Goal: Navigation & Orientation: Find specific page/section

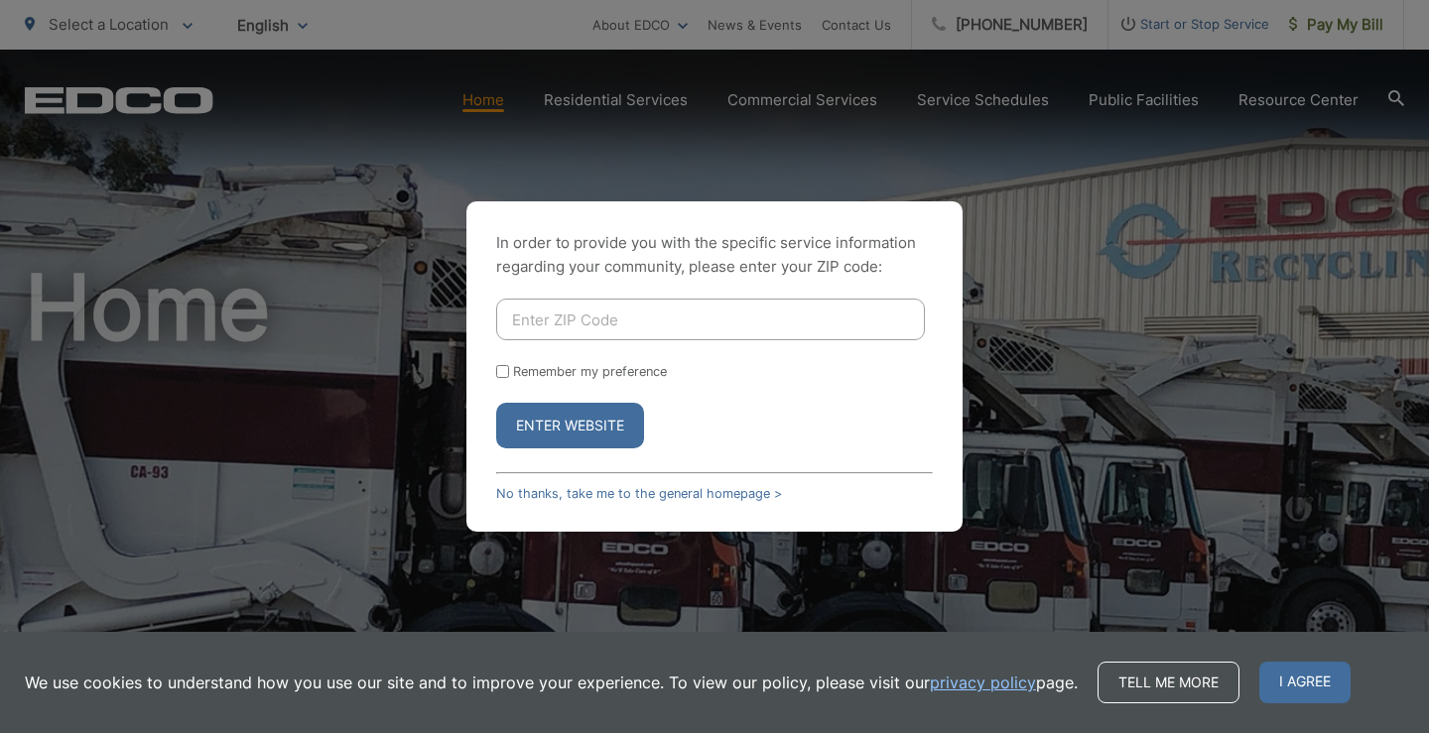
click at [570, 317] on input "Enter ZIP Code" at bounding box center [710, 320] width 429 height 42
type input "92028"
click at [504, 370] on input "Remember my preference" at bounding box center [502, 371] width 13 height 13
checkbox input "true"
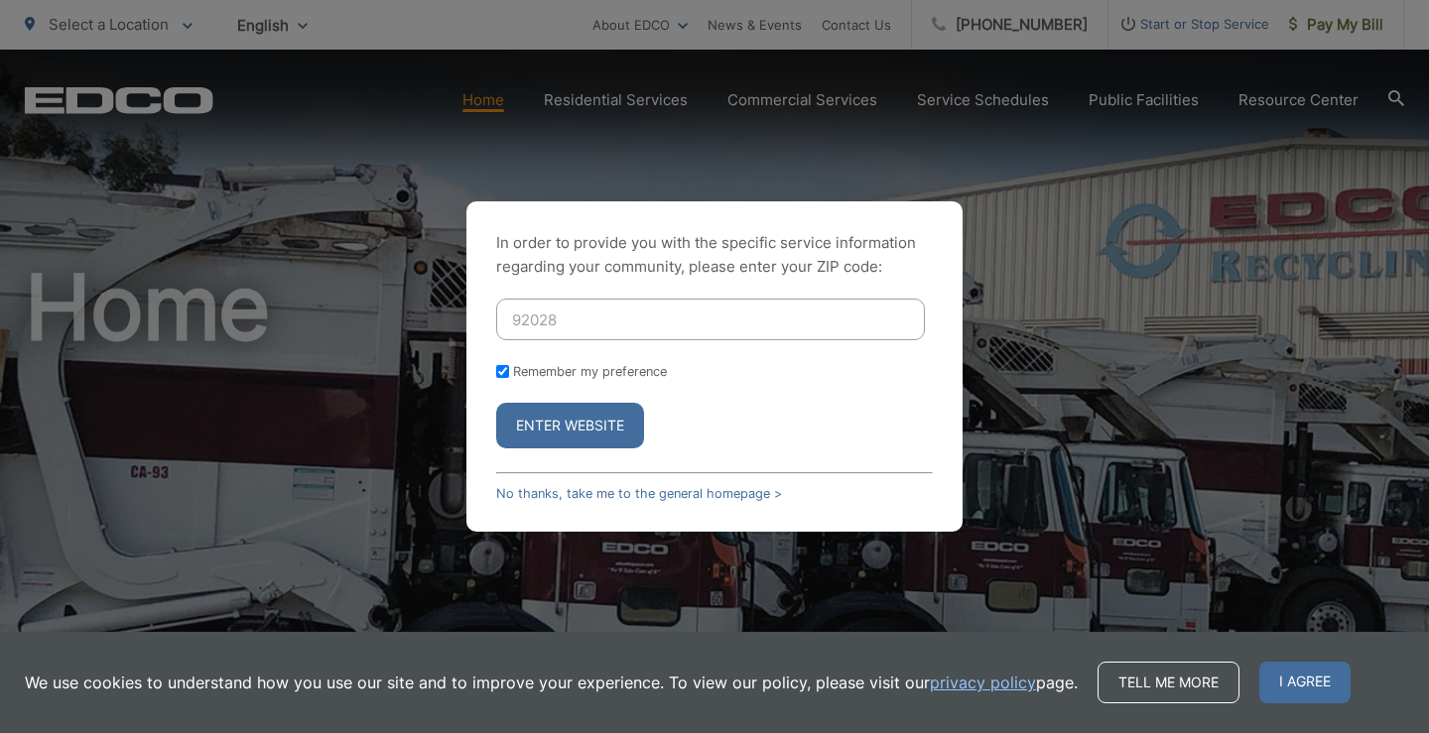
click at [568, 420] on button "Enter Website" at bounding box center [570, 426] width 148 height 46
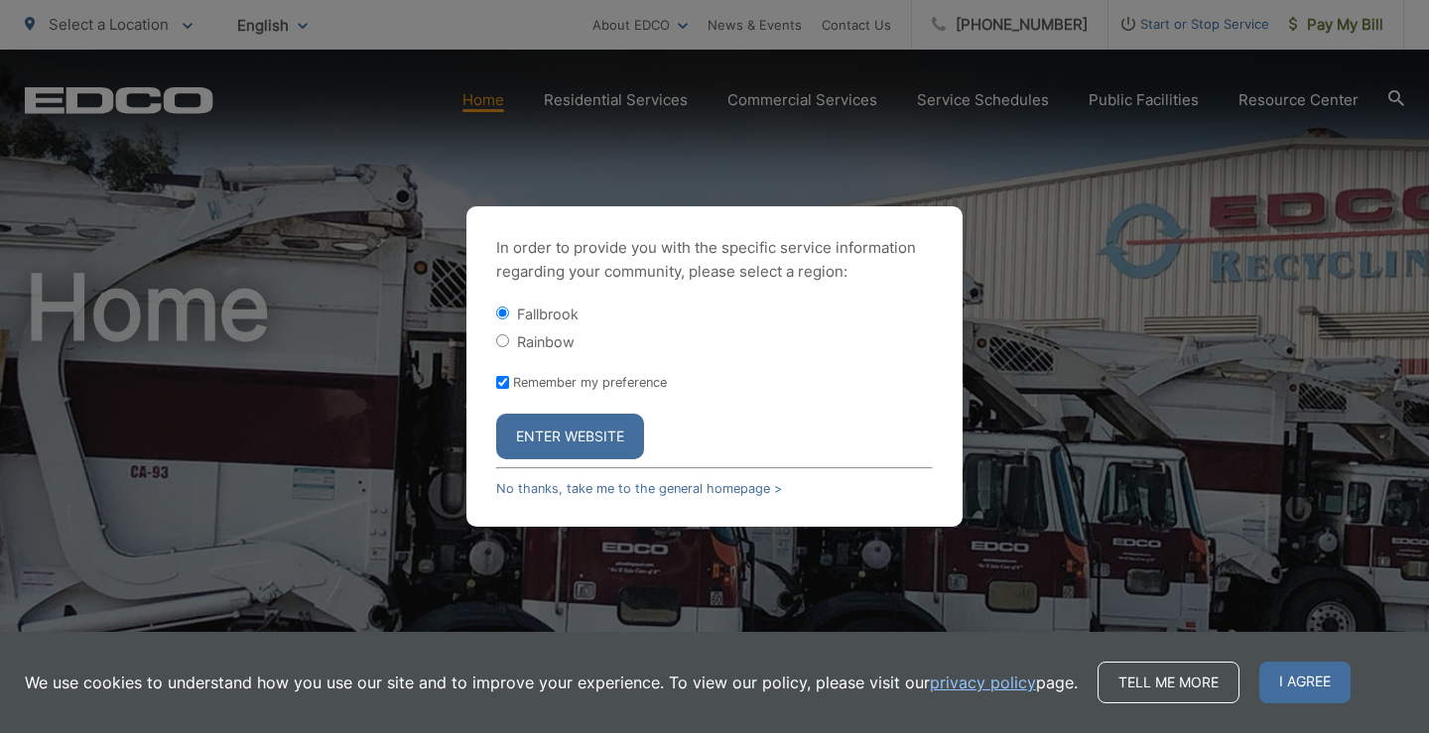
click at [556, 427] on button "Enter Website" at bounding box center [570, 437] width 148 height 46
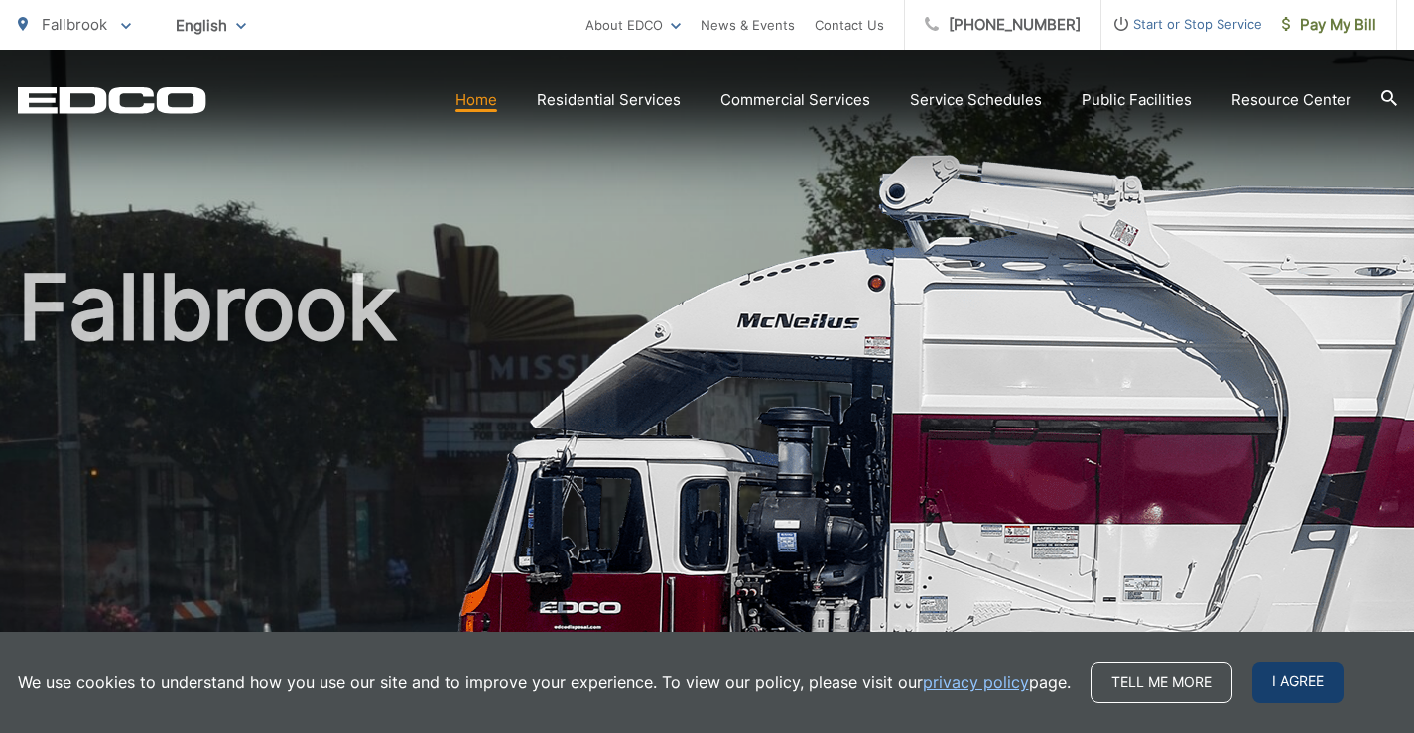
click at [1282, 677] on span "I agree" at bounding box center [1298, 683] width 91 height 42
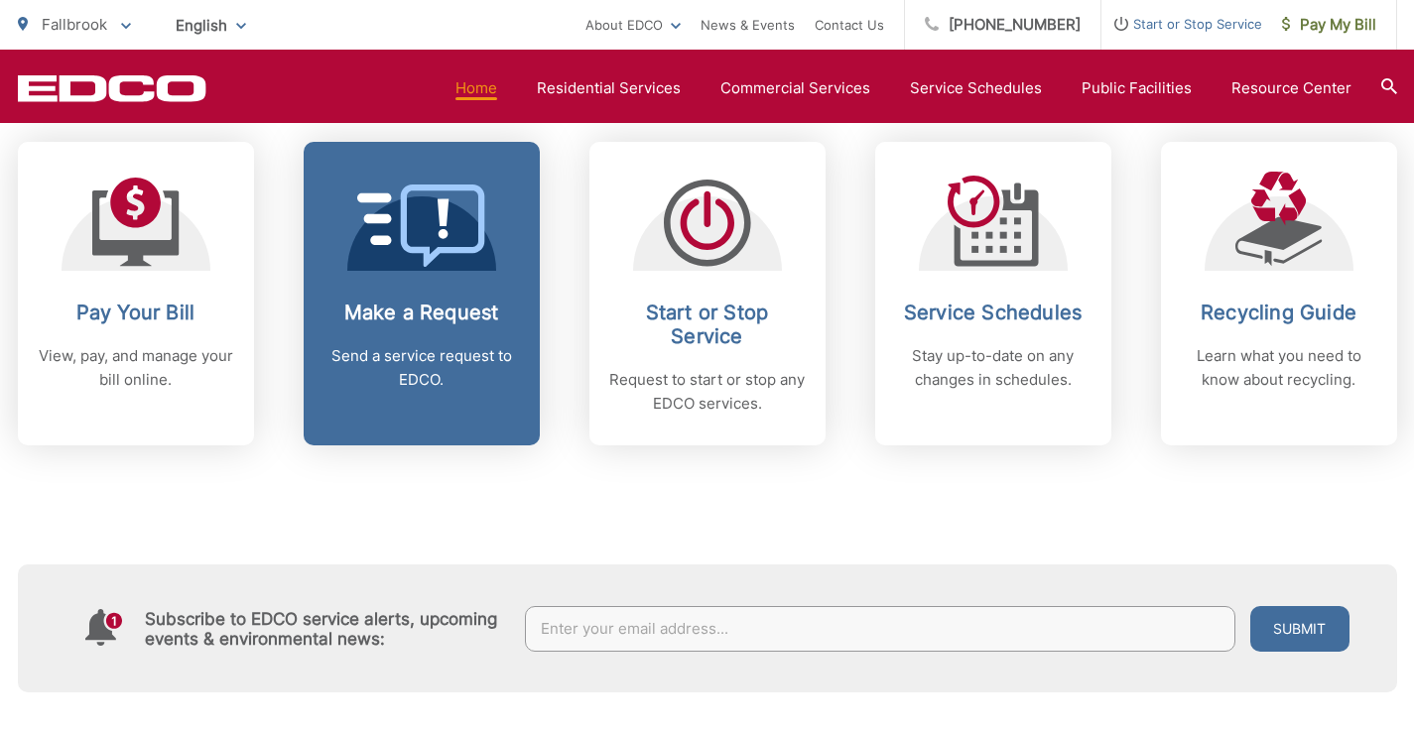
scroll to position [893, 0]
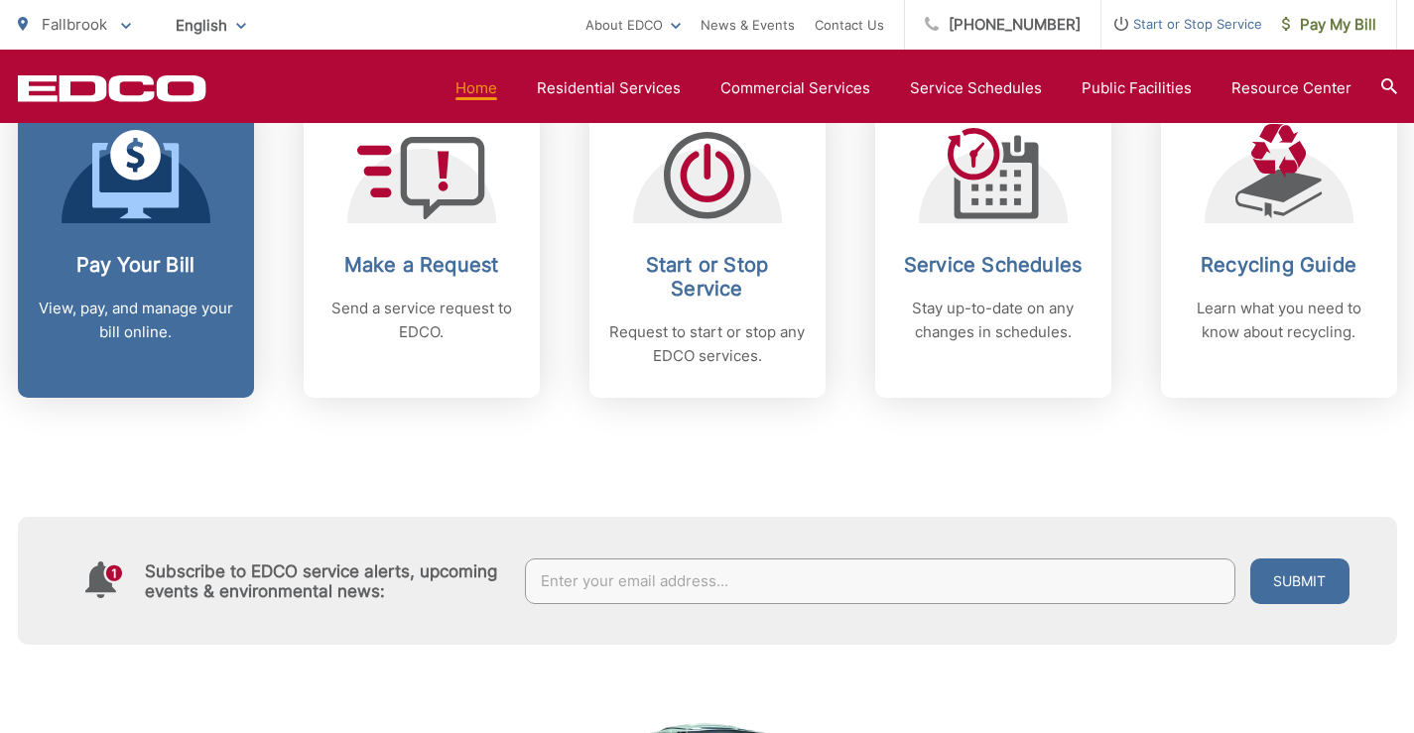
click at [130, 190] on icon at bounding box center [135, 174] width 87 height 89
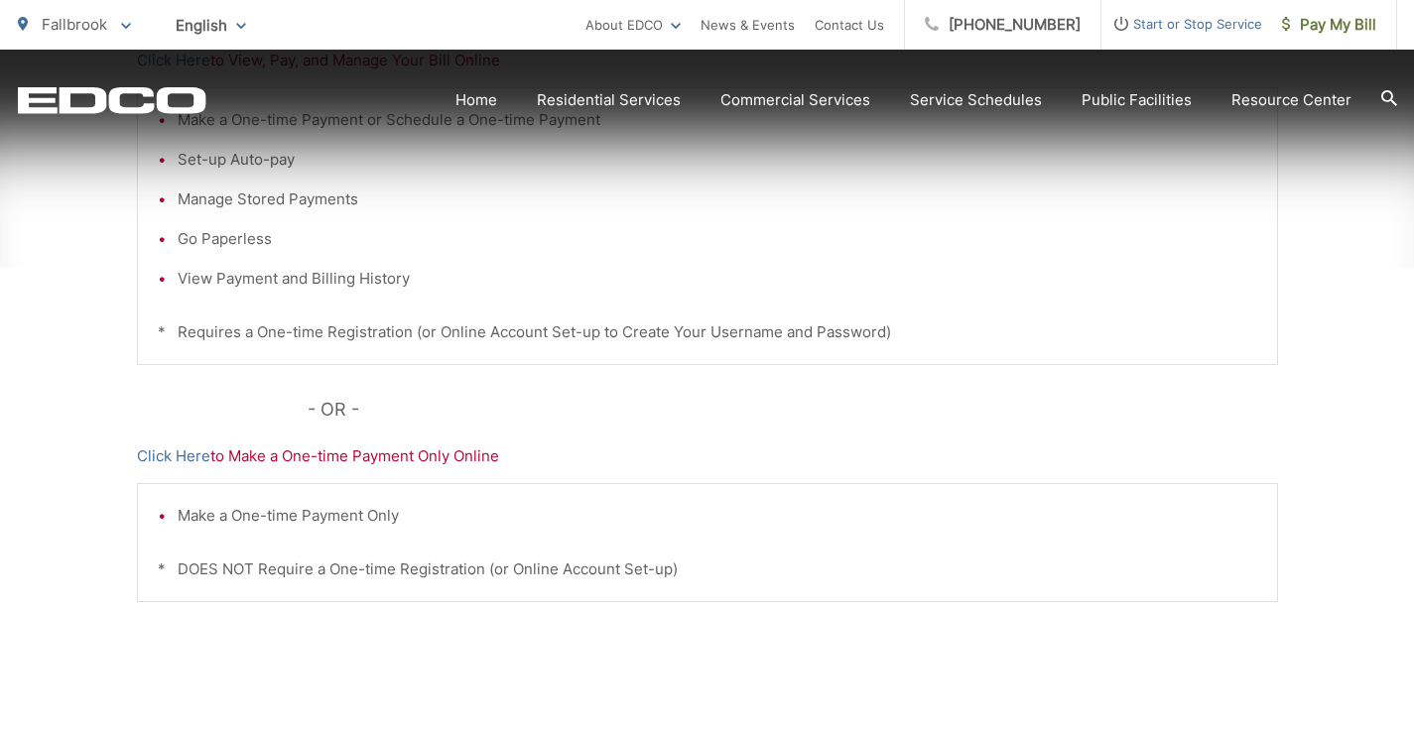
scroll to position [596, 0]
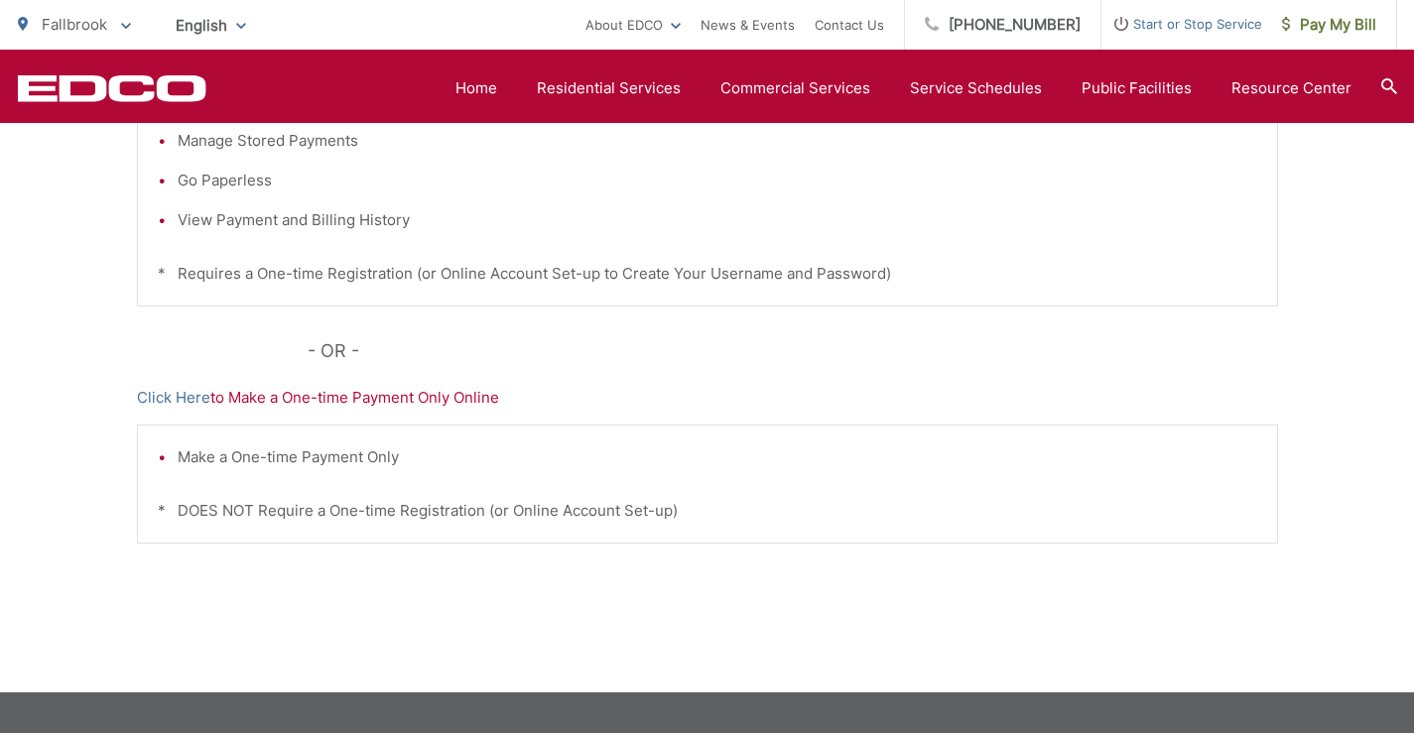
click at [297, 471] on div "Make a One-time Payment Only * DOES NOT Require a One-time Registration (or Onl…" at bounding box center [707, 484] width 1141 height 119
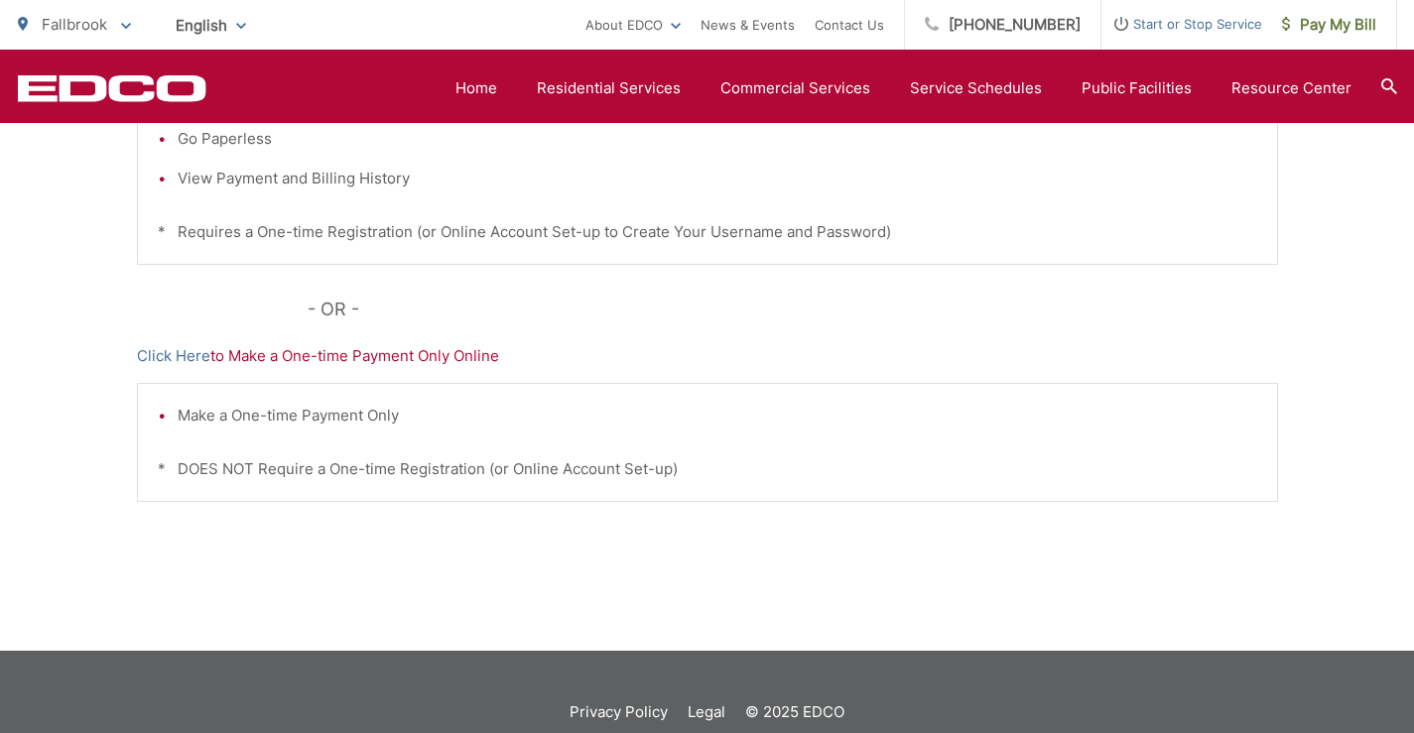
scroll to position [678, 0]
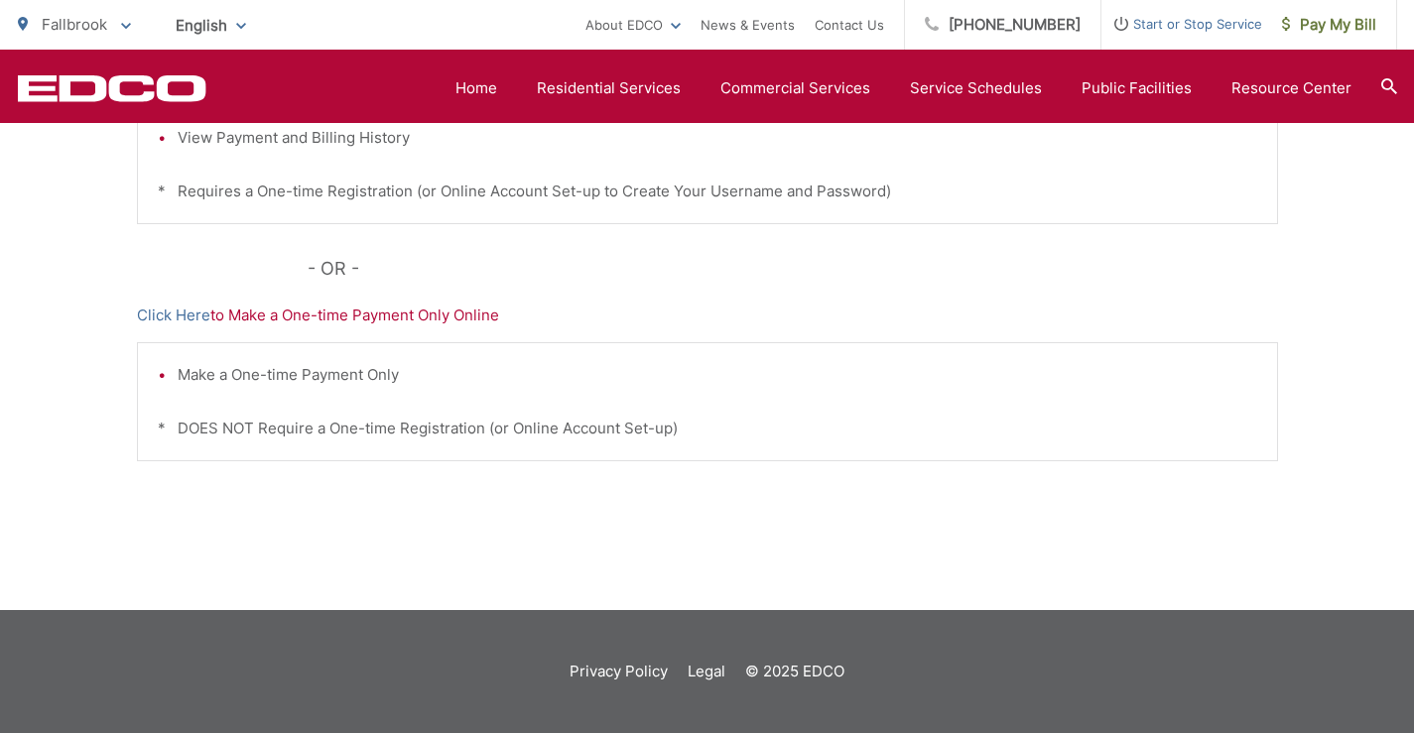
click at [304, 377] on li "Make a One-time Payment Only" at bounding box center [718, 375] width 1080 height 24
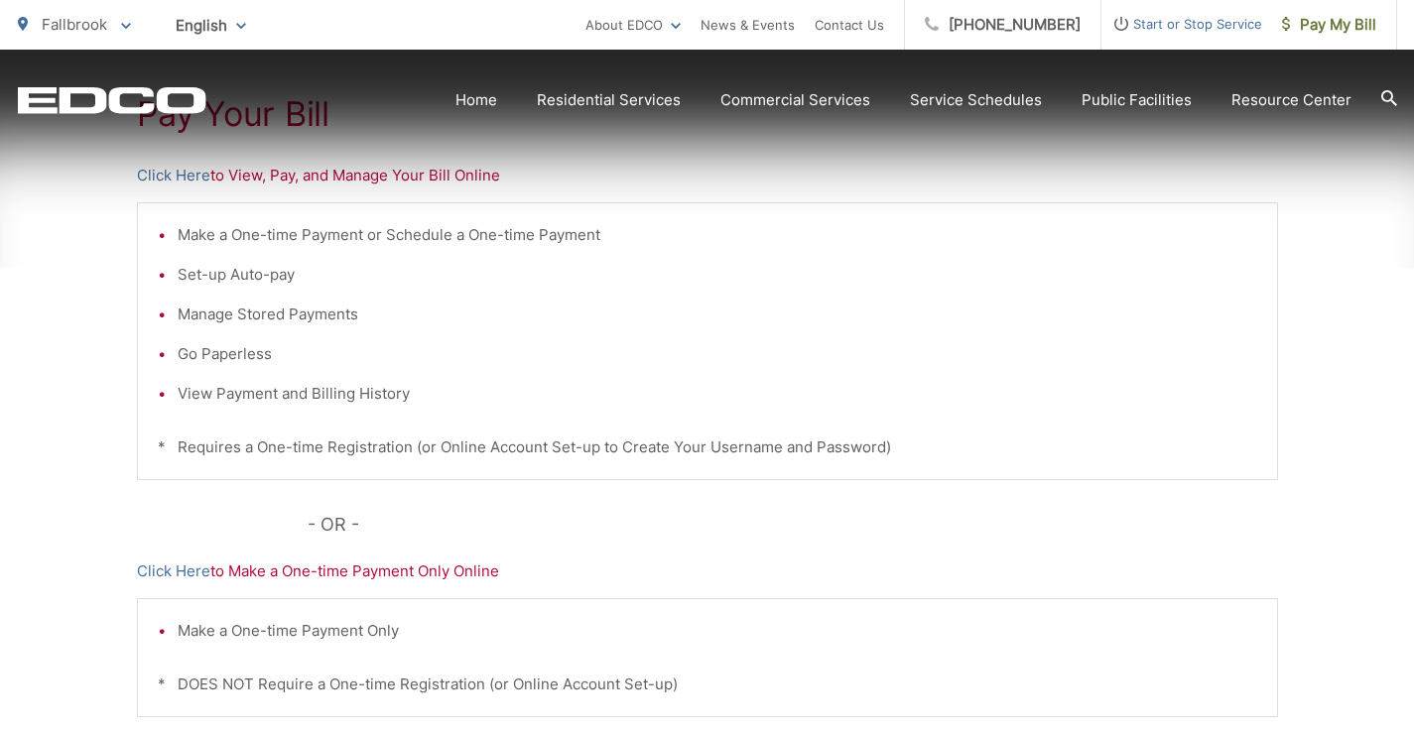
scroll to position [479, 0]
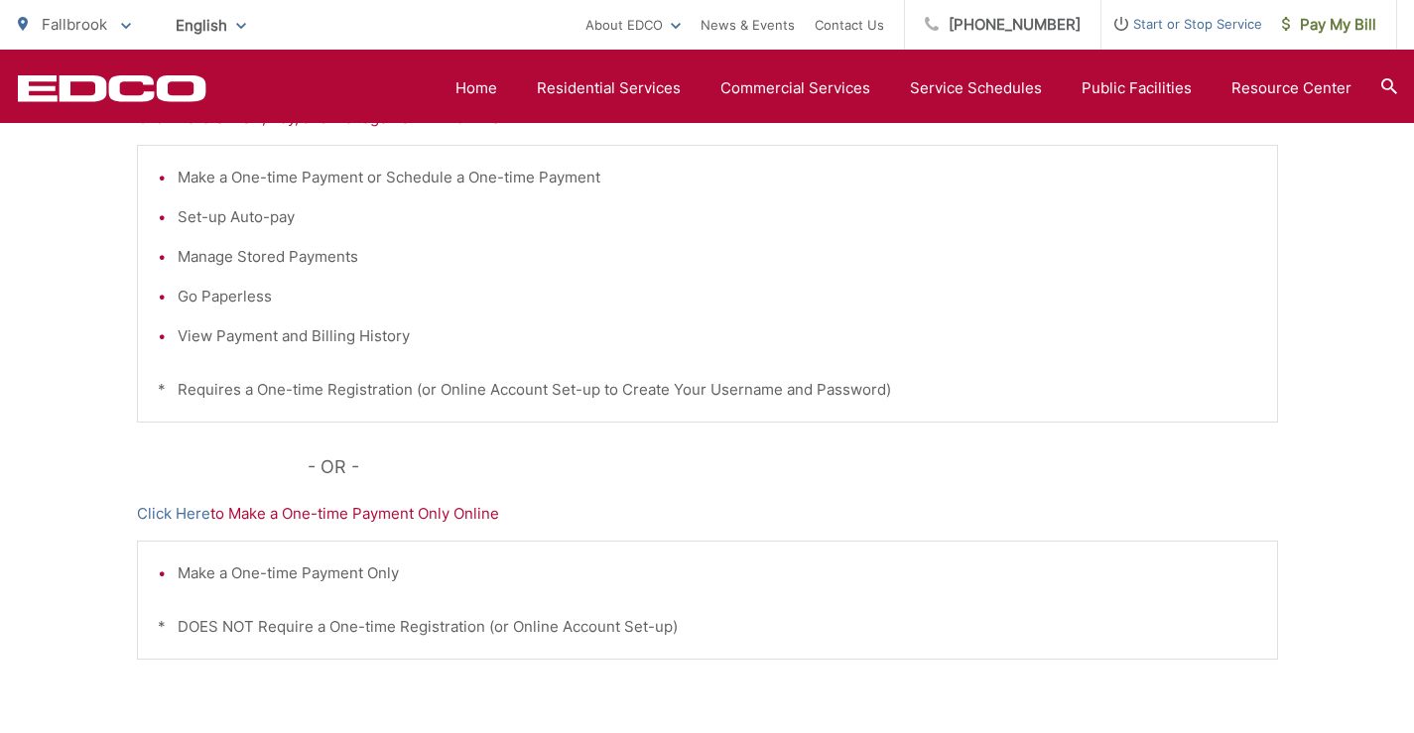
click at [328, 507] on p "Click Here to Make a One-time Payment Only Online" at bounding box center [707, 514] width 1141 height 24
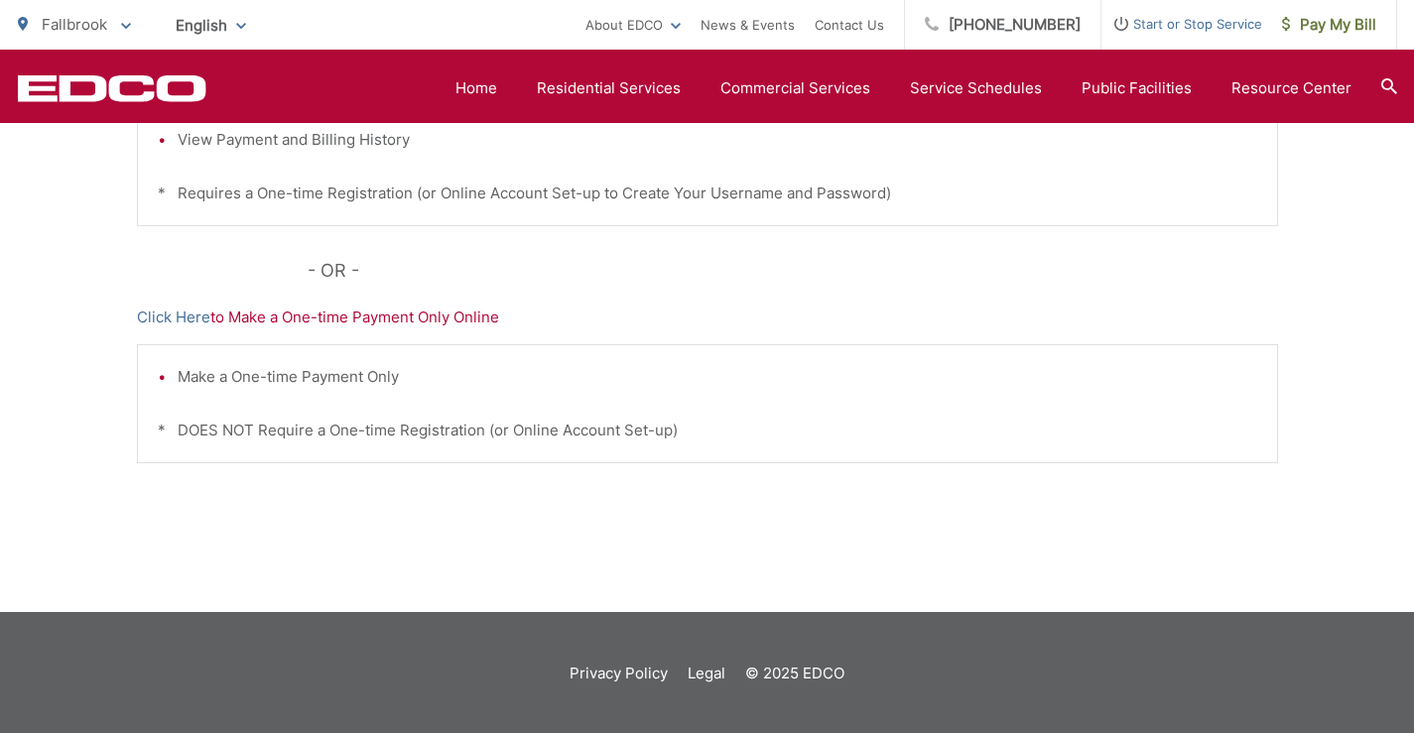
scroll to position [678, 0]
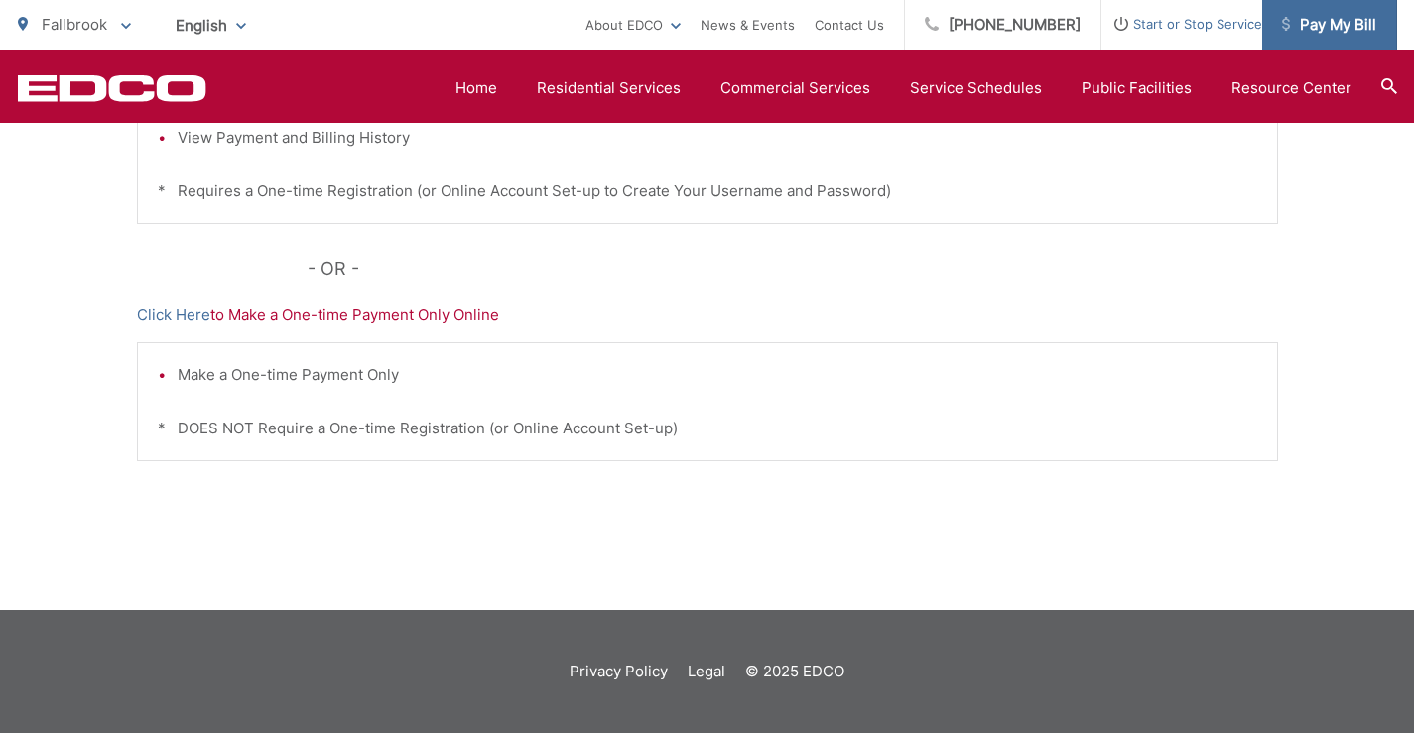
click at [1333, 27] on span "Pay My Bill" at bounding box center [1329, 25] width 94 height 24
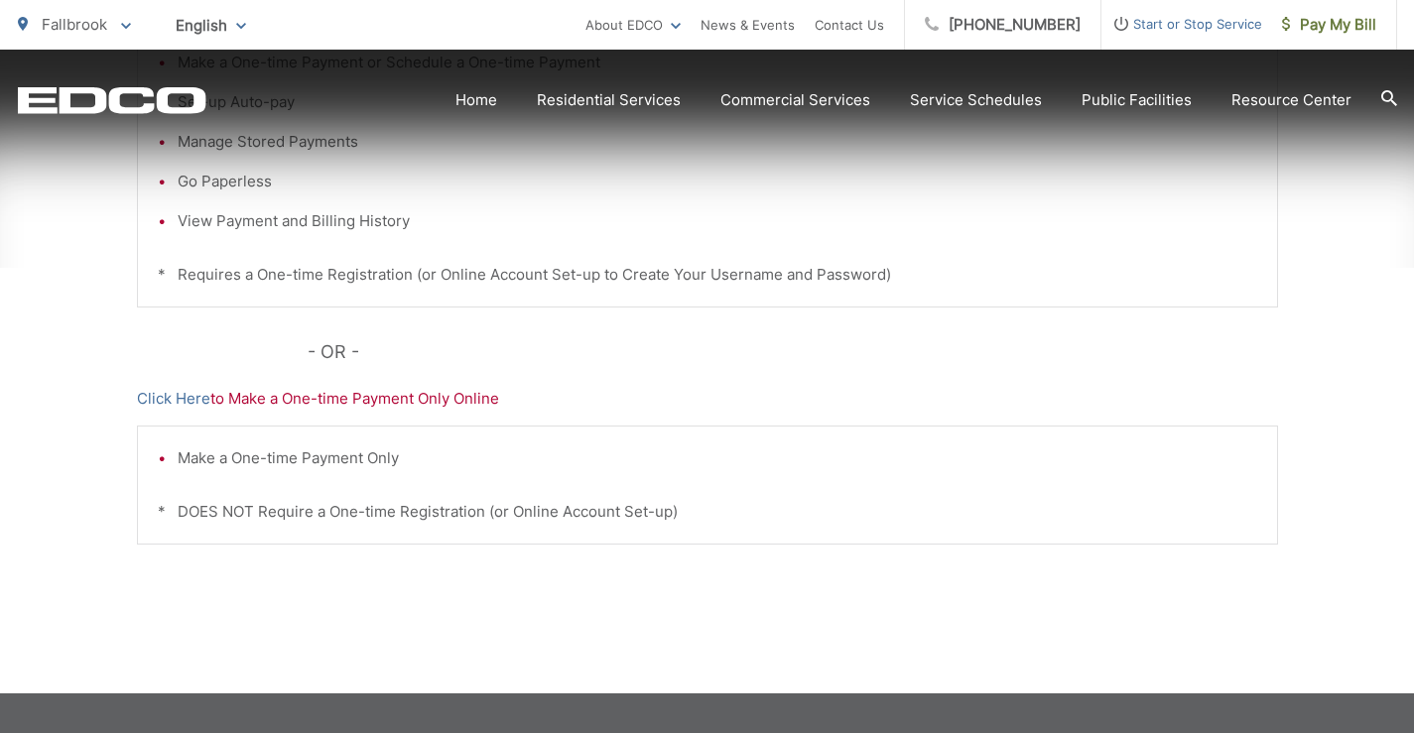
scroll to position [596, 0]
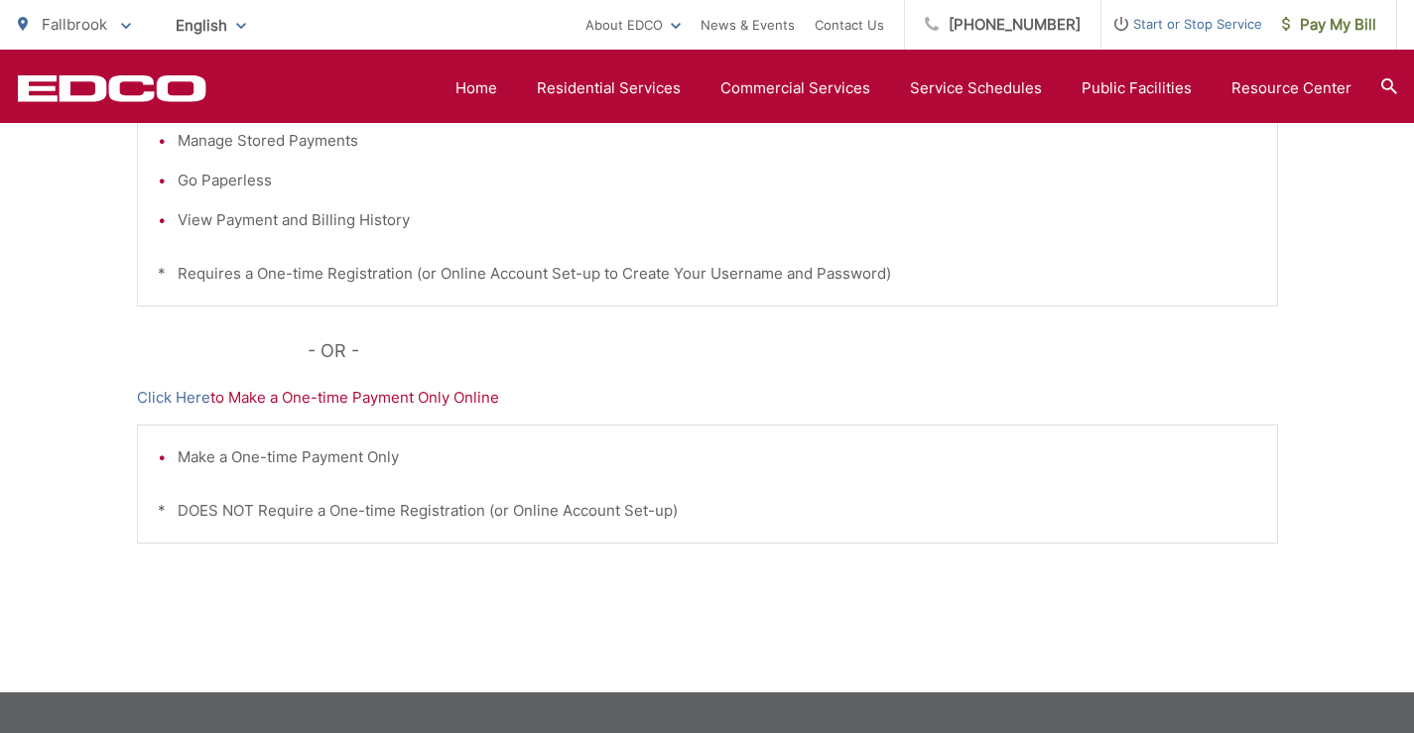
click at [260, 476] on div "Make a One-time Payment Only * DOES NOT Require a One-time Registration (or Onl…" at bounding box center [707, 484] width 1141 height 119
click at [304, 464] on li "Make a One-time Payment Only" at bounding box center [718, 458] width 1080 height 24
click at [316, 508] on p "* DOES NOT Require a One-time Registration (or Online Account Set-up)" at bounding box center [708, 511] width 1100 height 24
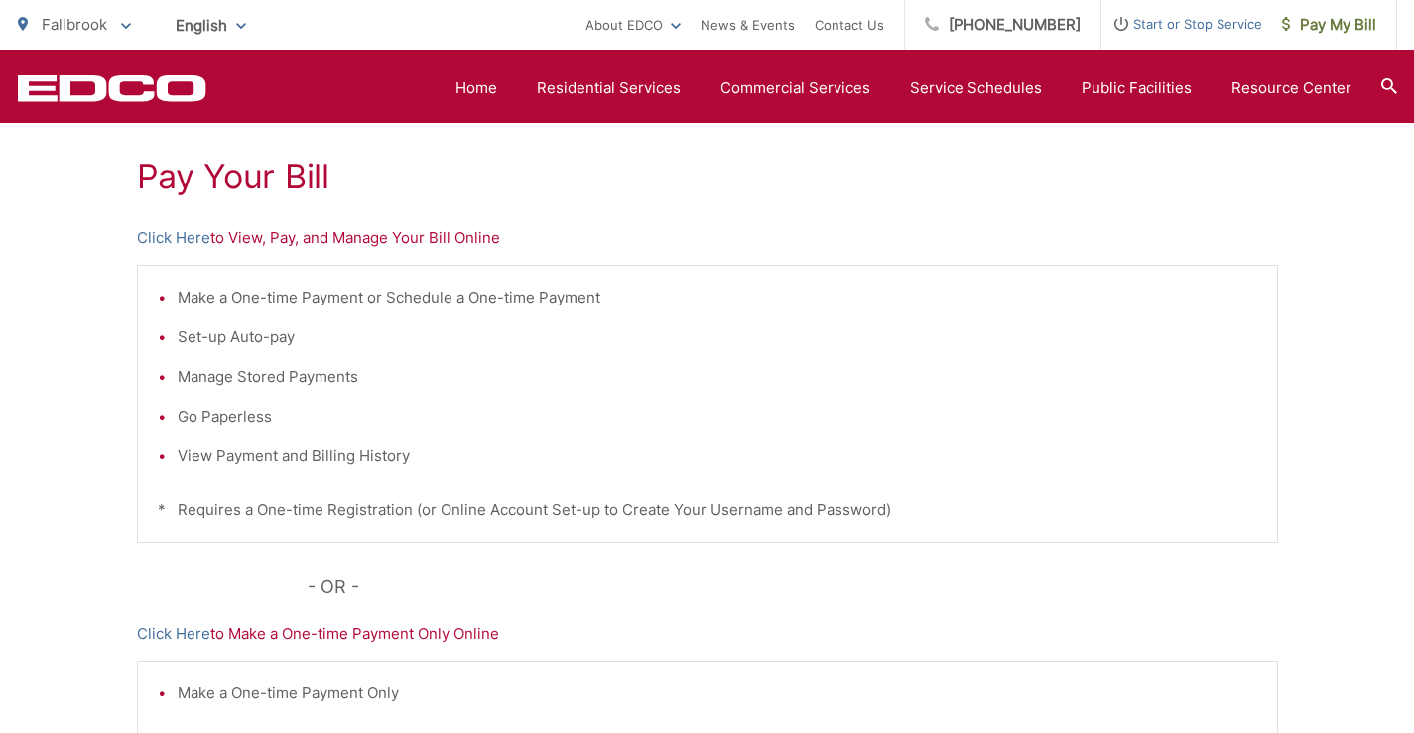
scroll to position [182, 0]
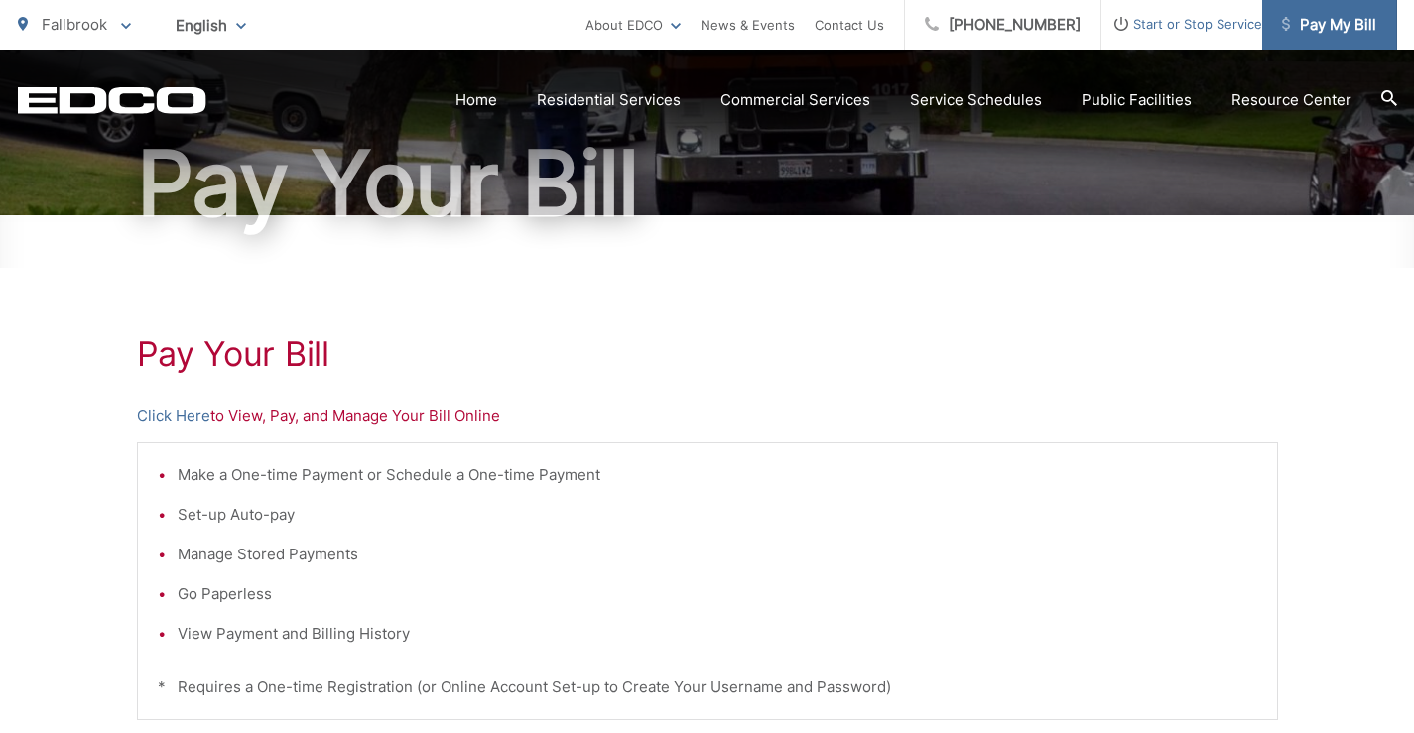
click at [1330, 20] on span "Pay My Bill" at bounding box center [1329, 25] width 94 height 24
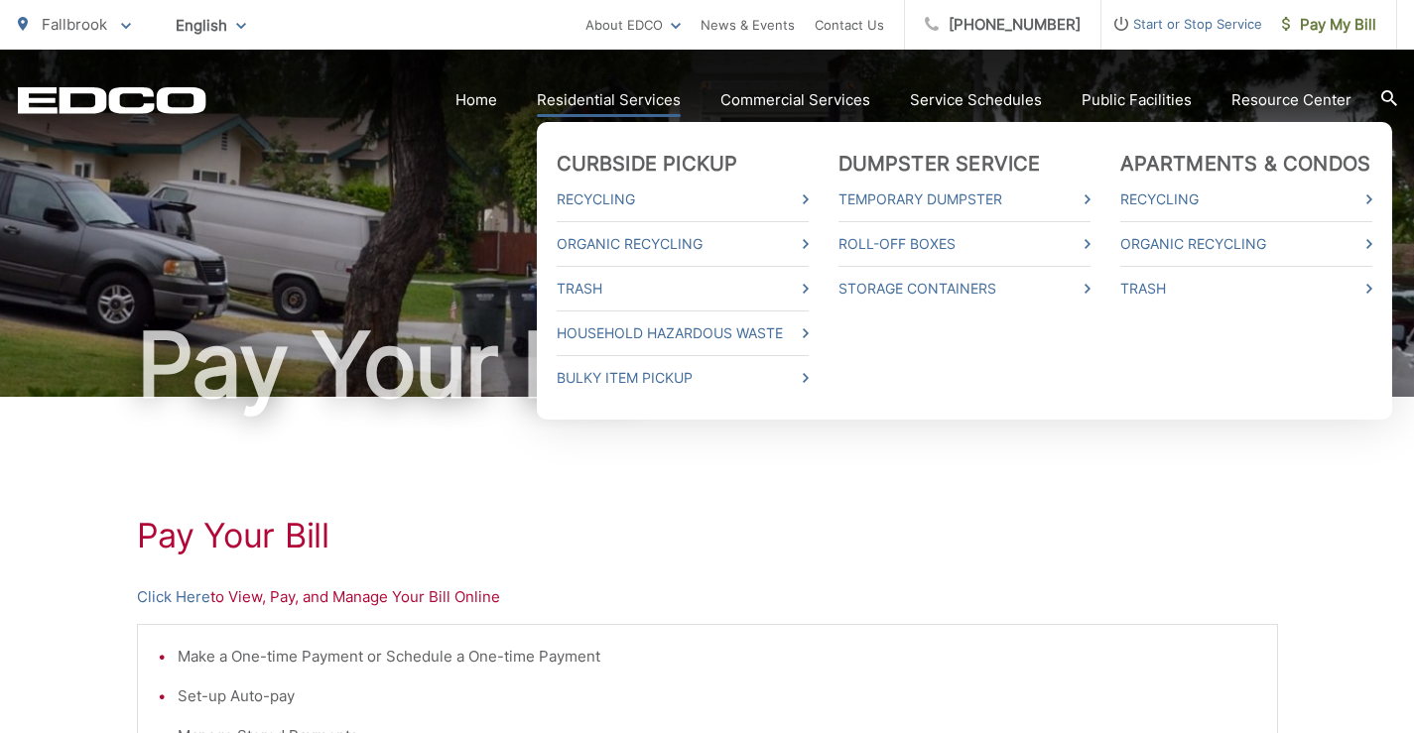
click at [613, 104] on link "Residential Services" at bounding box center [609, 100] width 144 height 24
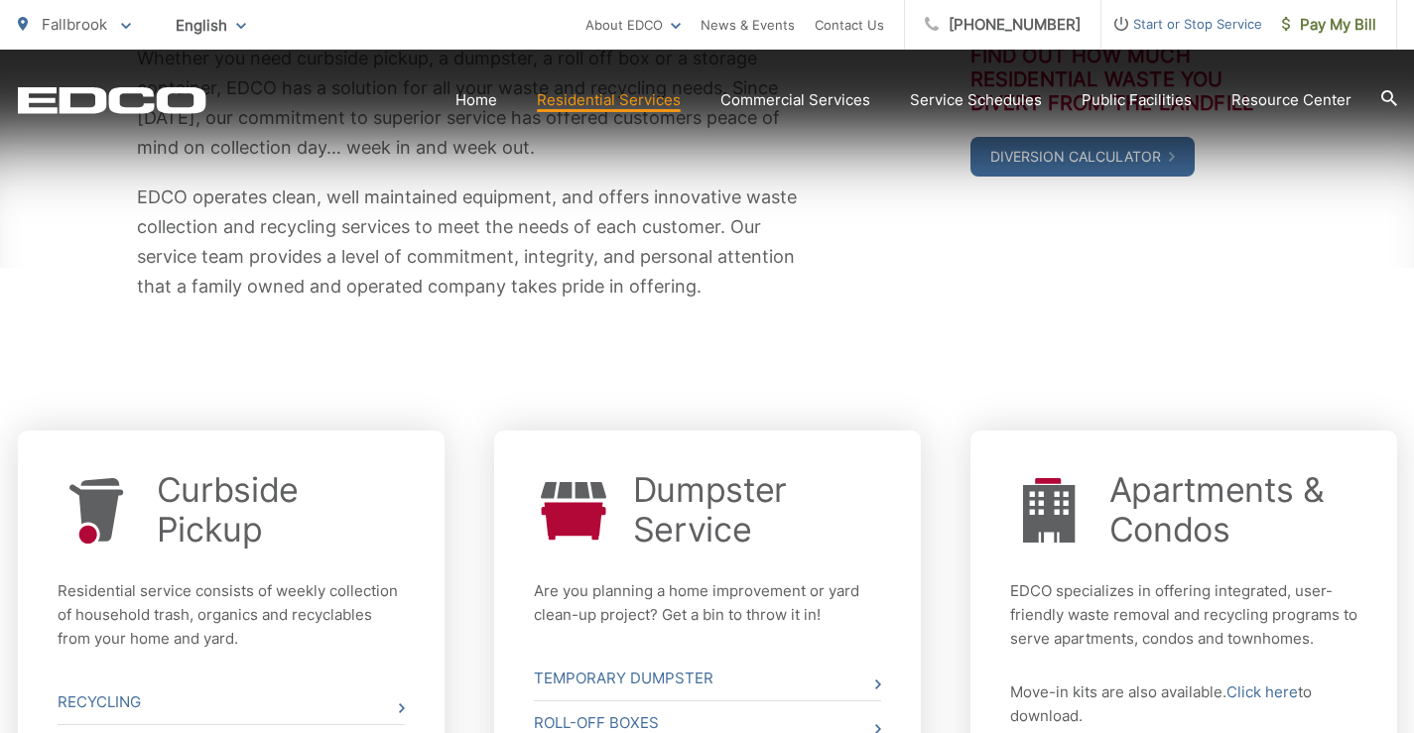
scroll to position [496, 0]
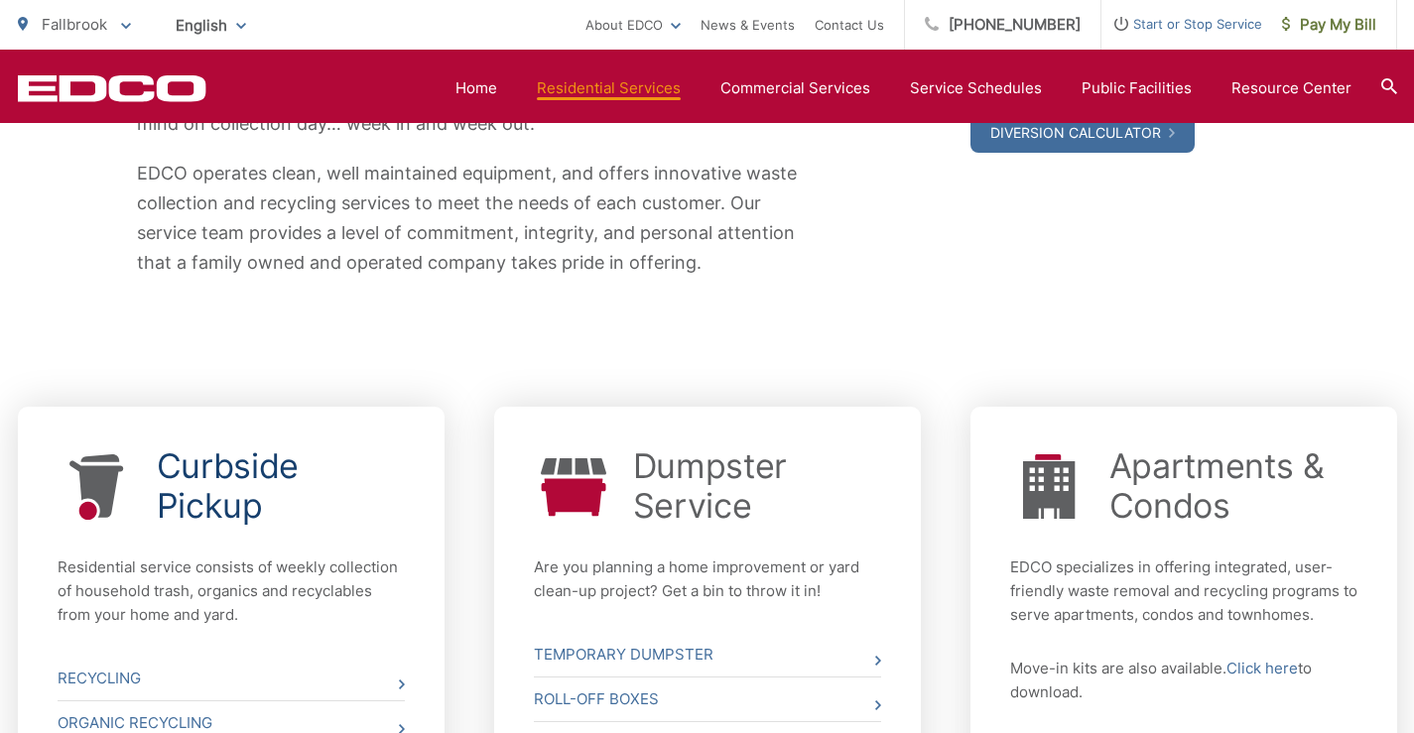
click at [255, 475] on link "Curbside Pickup" at bounding box center [281, 486] width 248 height 79
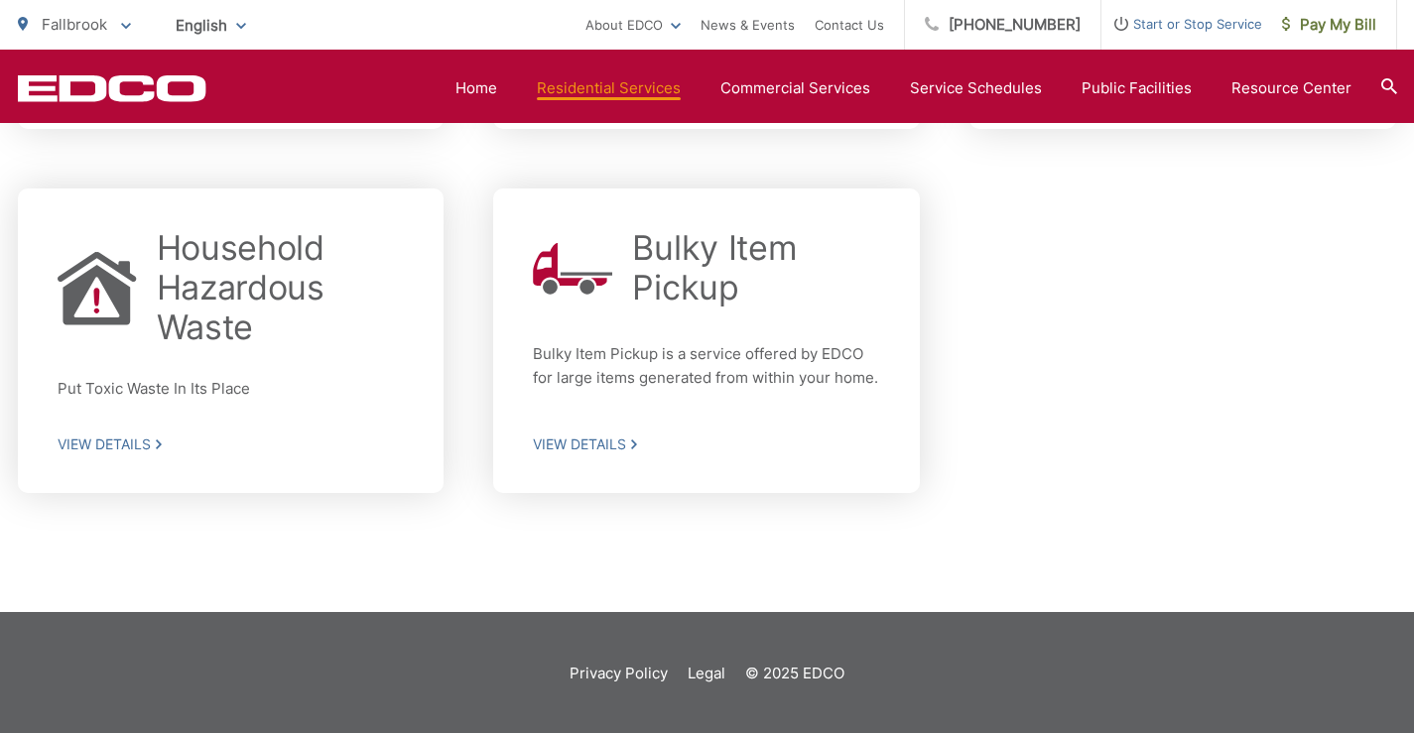
scroll to position [948, 0]
